Goal: Information Seeking & Learning: Learn about a topic

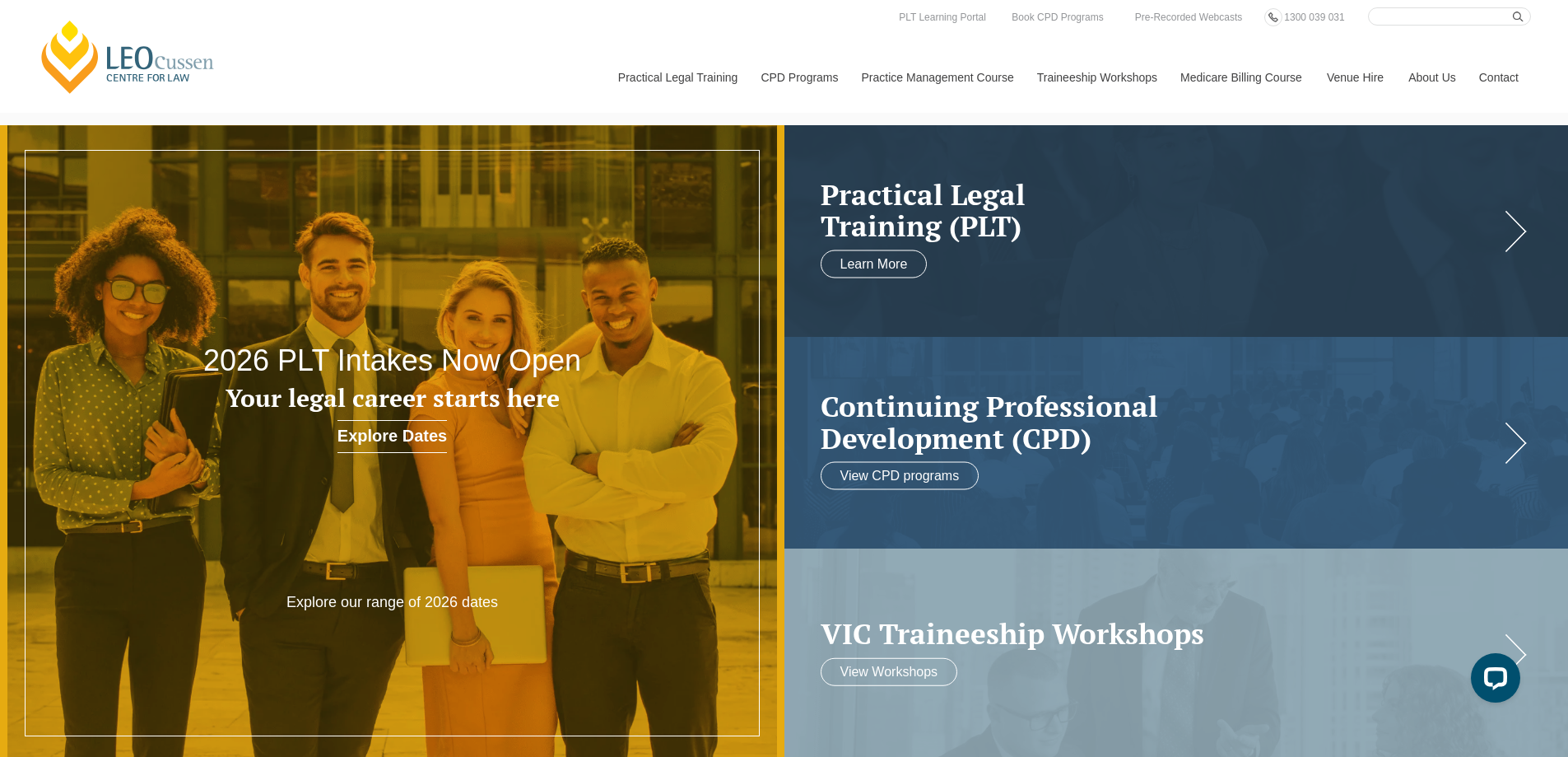
click at [1558, 44] on header "Leo Cussen Centre for Law Search here Practical Legal Training Our Practical Le…" at bounding box center [784, 56] width 1568 height 113
click at [940, 13] on link "PLT Learning Portal" at bounding box center [942, 17] width 90 height 18
